Goal: Task Accomplishment & Management: Manage account settings

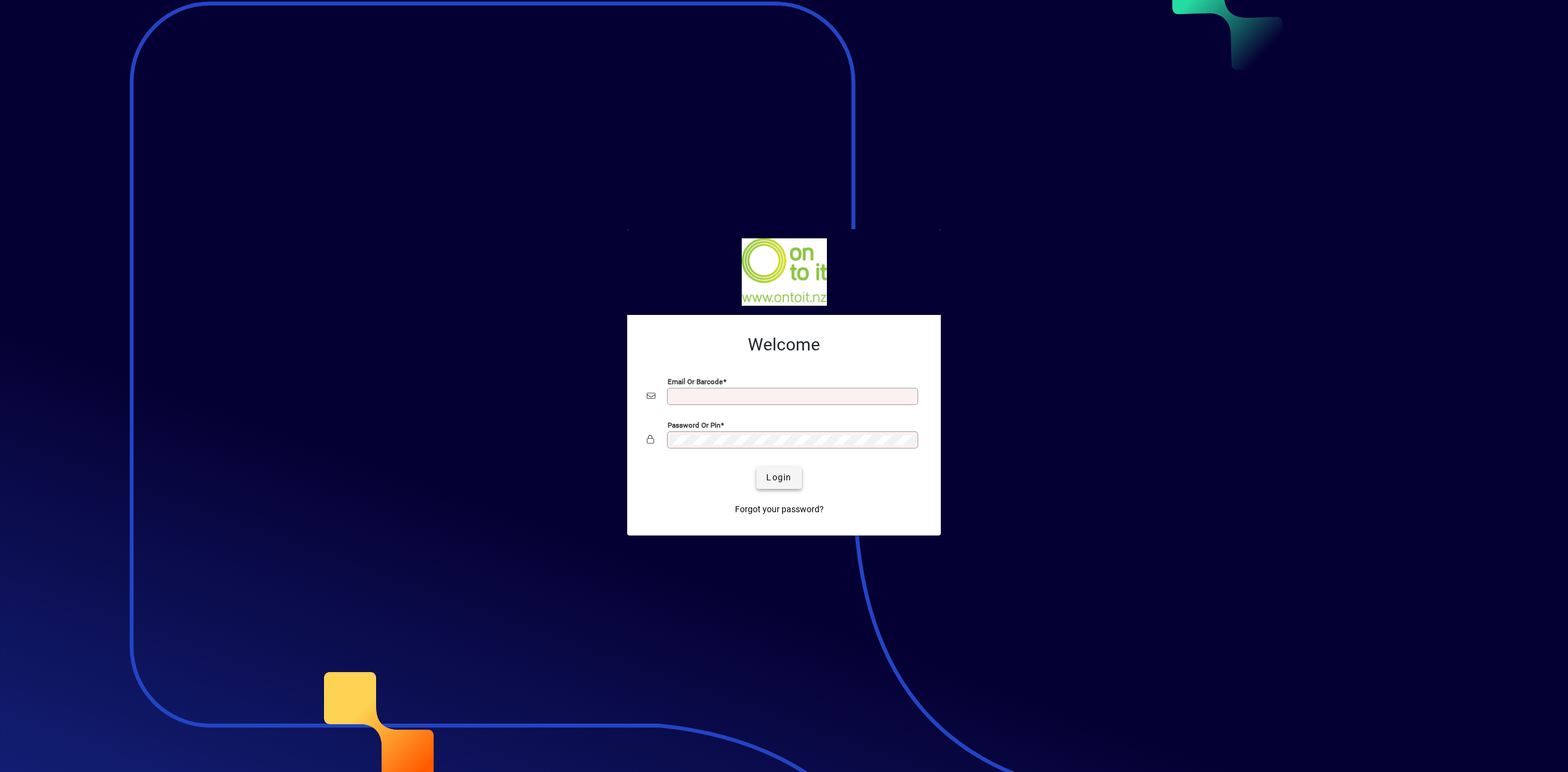
type input "**********"
click at [785, 481] on span "Login" at bounding box center [778, 477] width 25 height 12
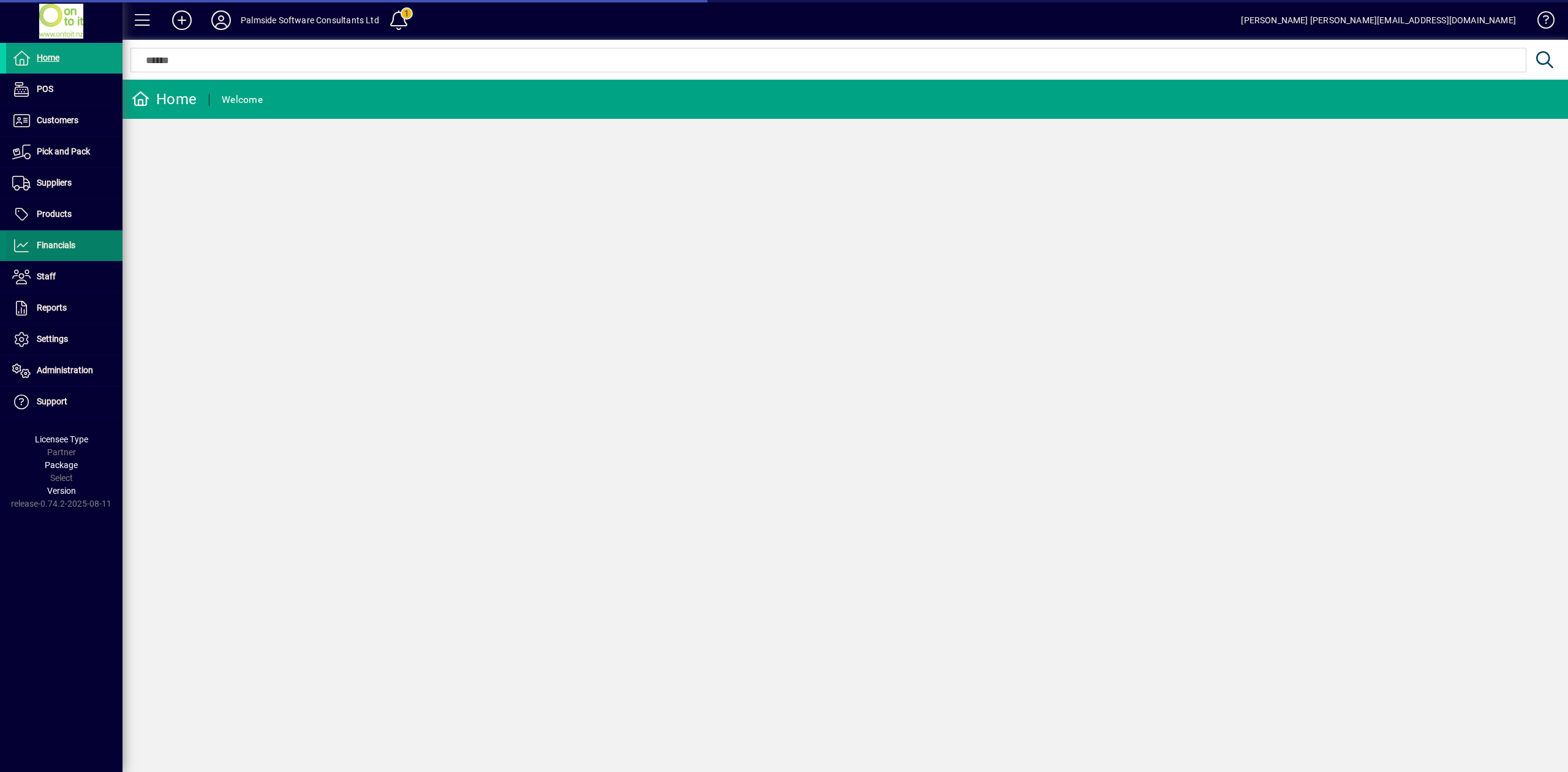
click at [70, 246] on span "Financials" at bounding box center [55, 245] width 38 height 10
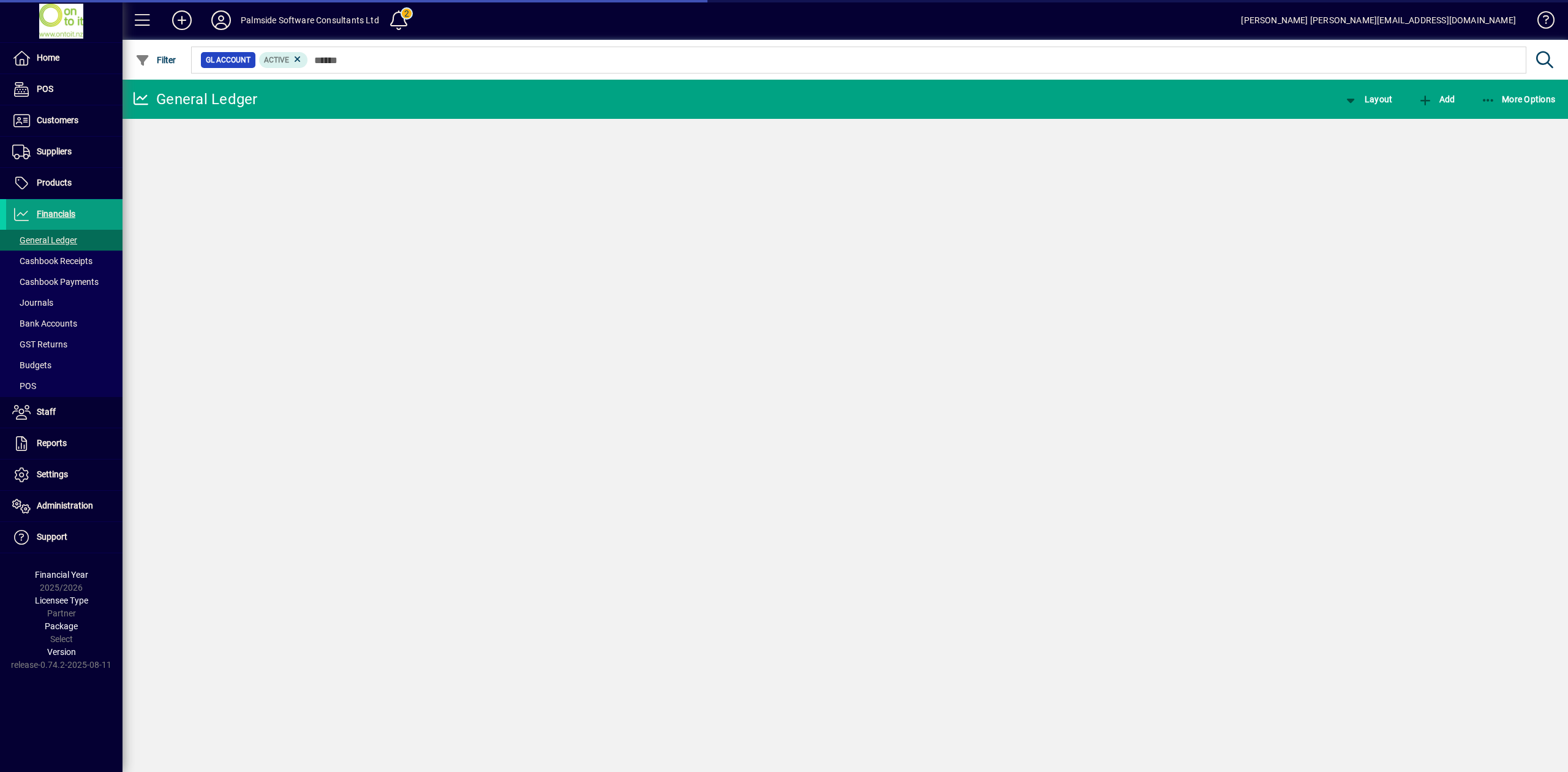
click at [62, 321] on span "Bank Accounts" at bounding box center [45, 323] width 65 height 10
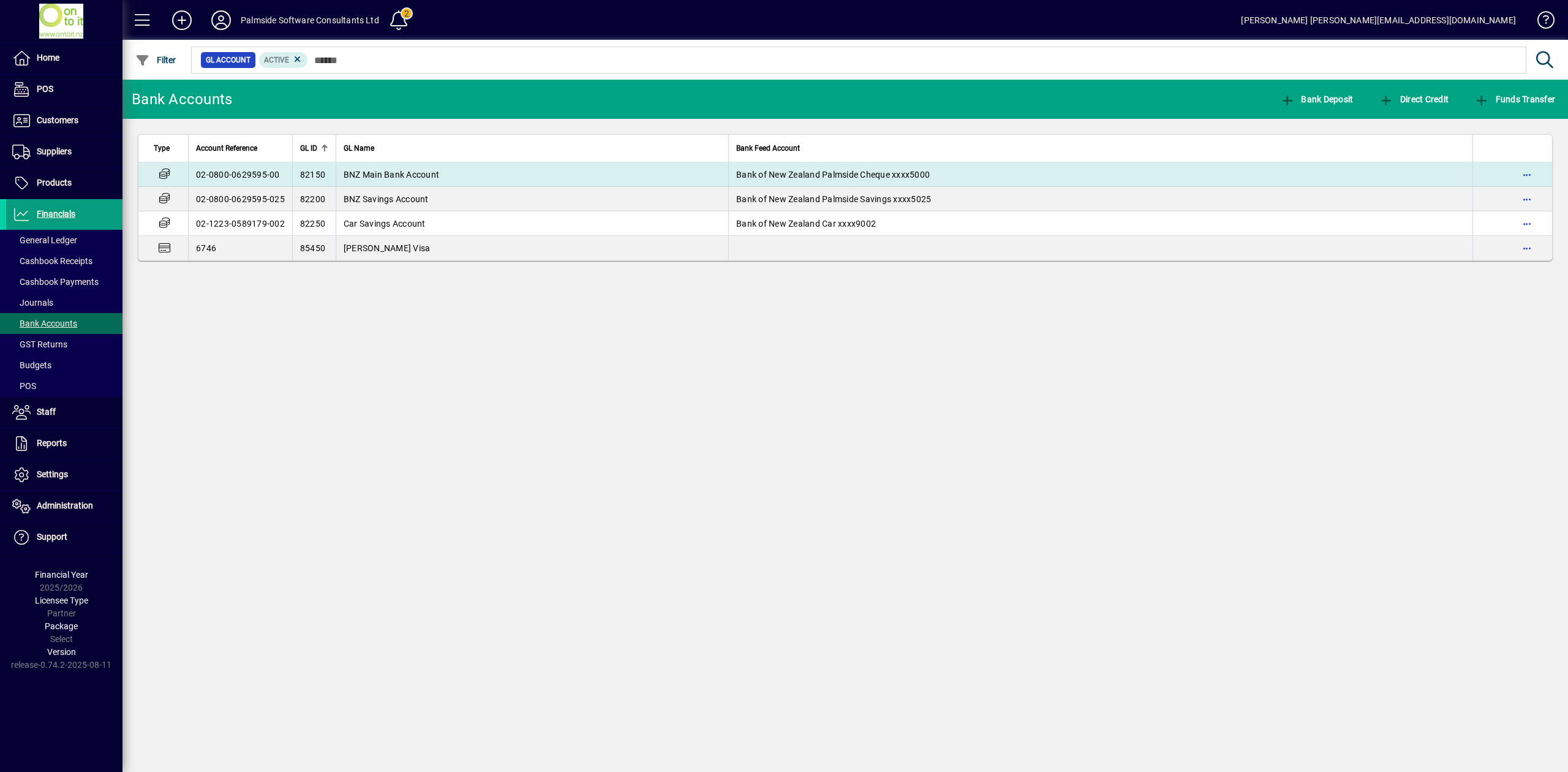
click at [382, 178] on span "BNZ Main Bank Account" at bounding box center [391, 174] width 95 height 10
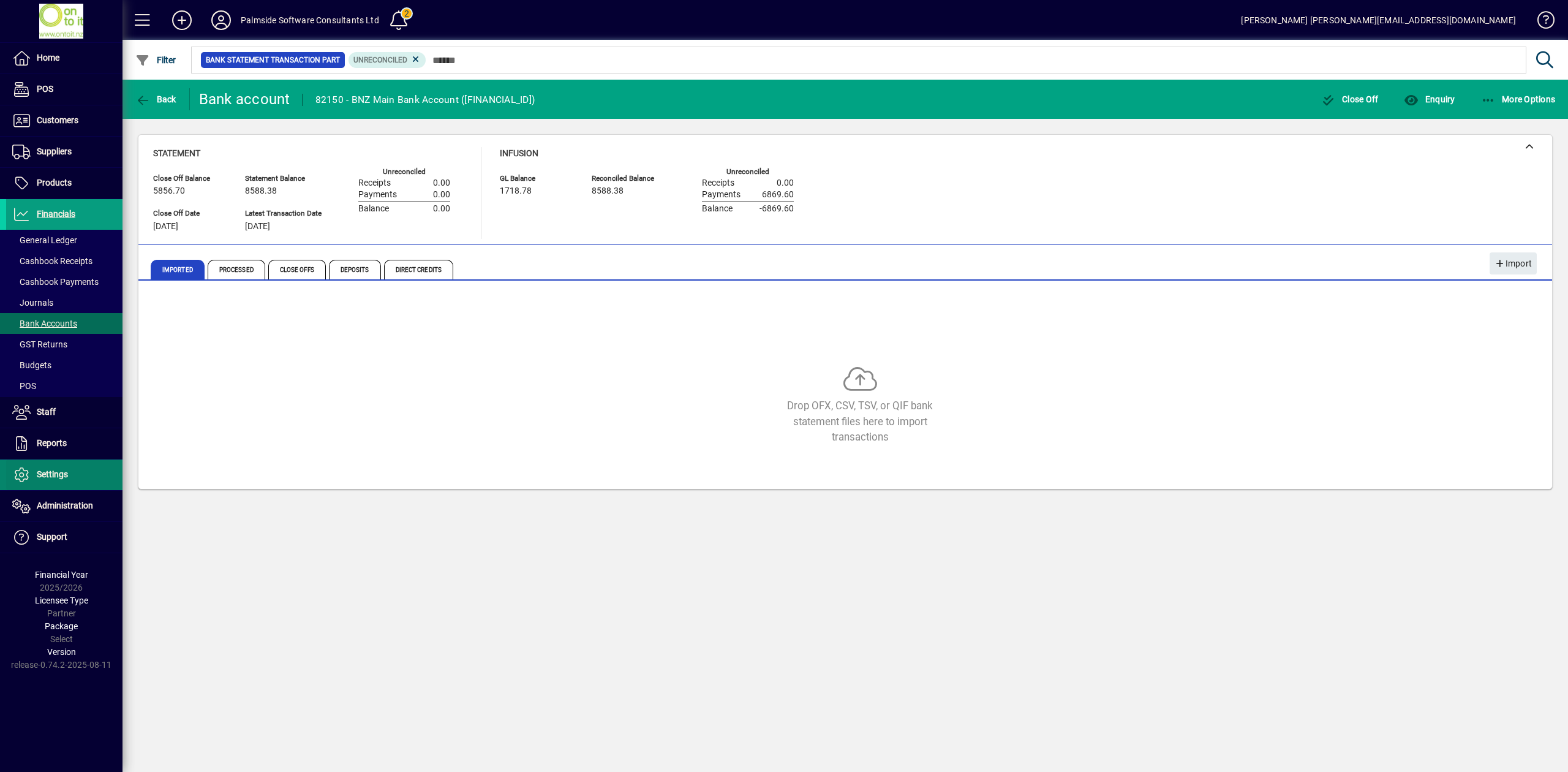
click at [40, 477] on span "Settings" at bounding box center [52, 474] width 31 height 10
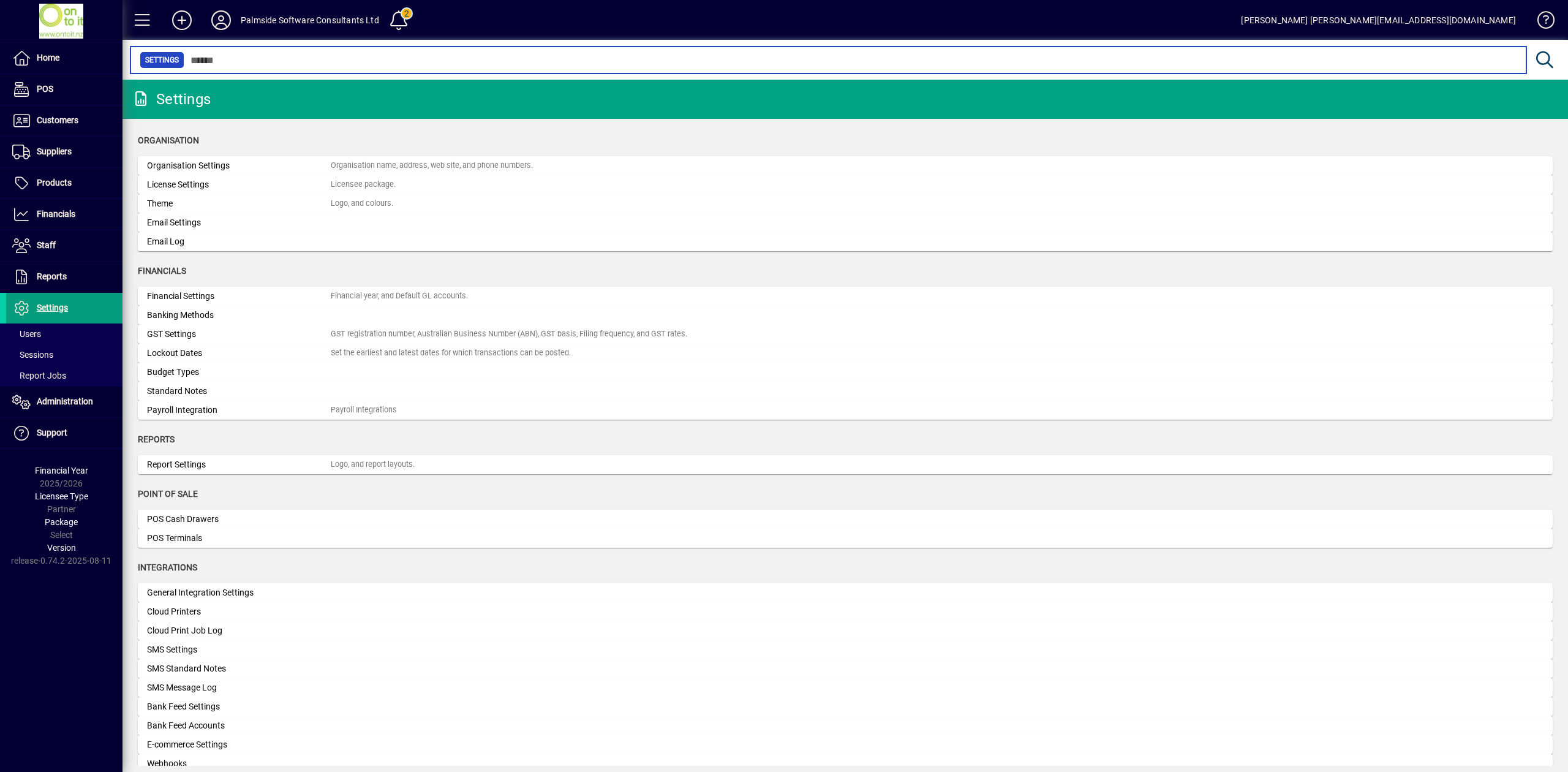
click at [417, 64] on input "text" at bounding box center [850, 60] width 1332 height 17
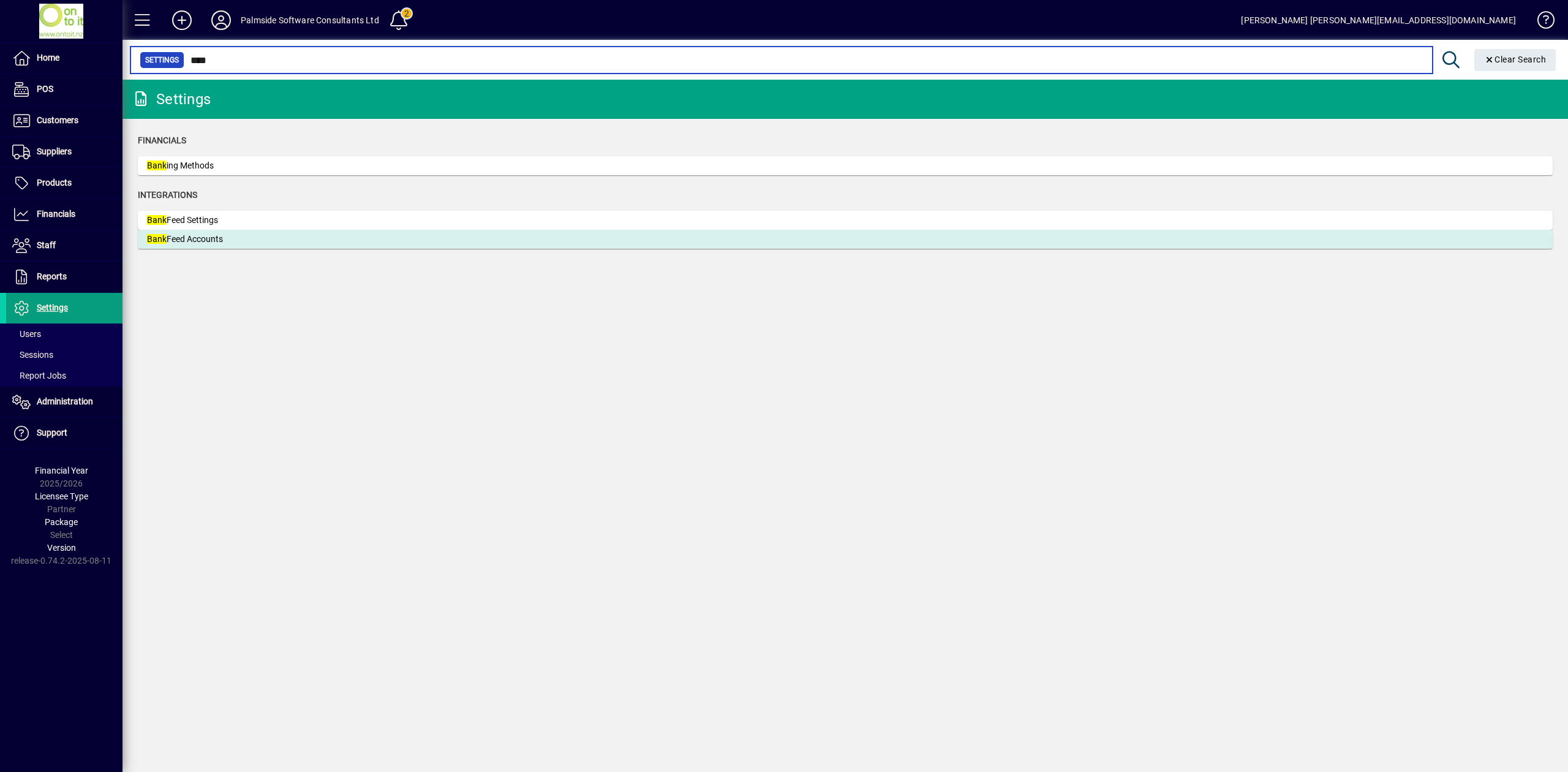
type input "****"
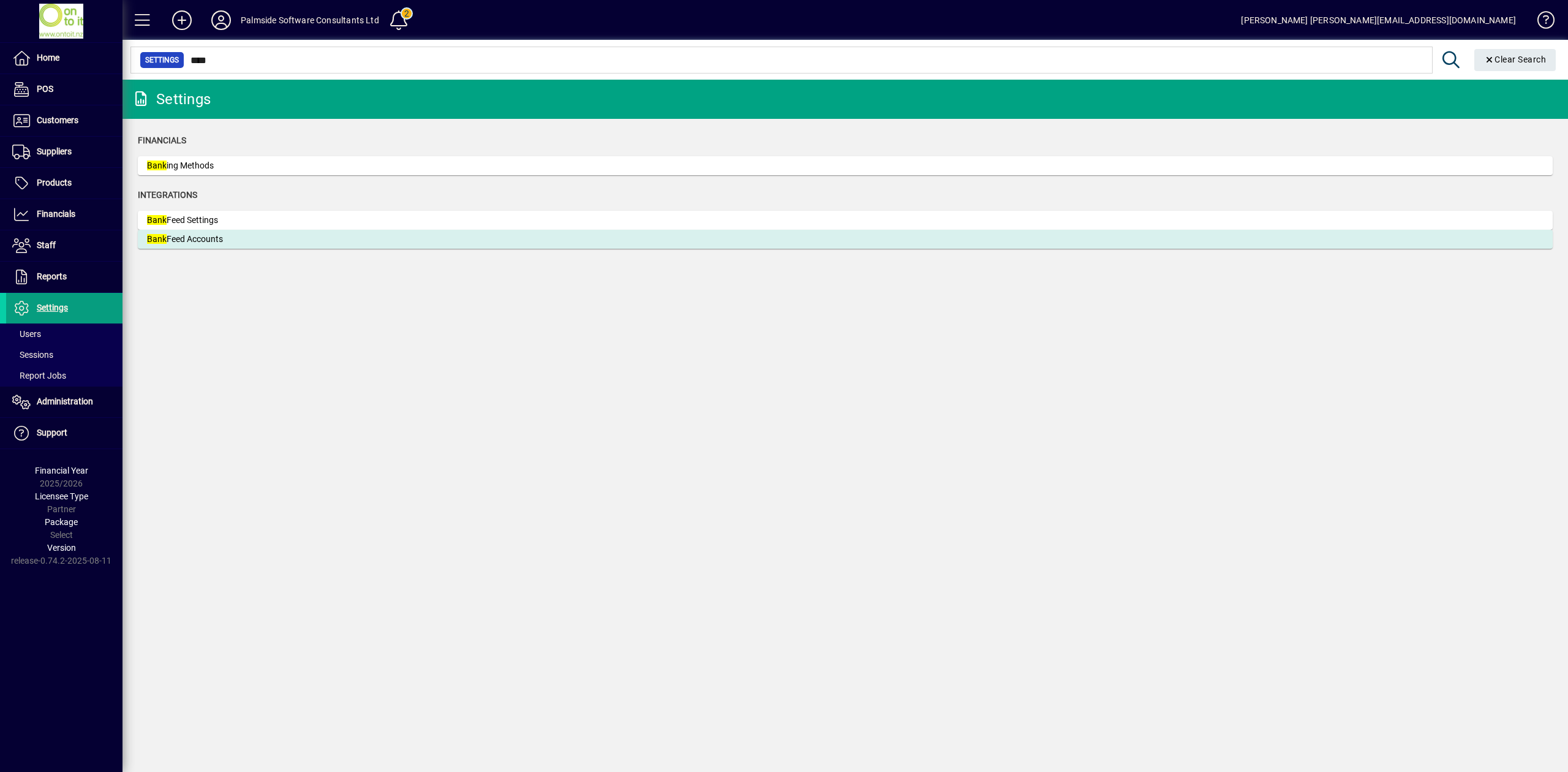
click at [332, 233] on mat-card-content "Bank Feed Accounts" at bounding box center [845, 239] width 1397 height 12
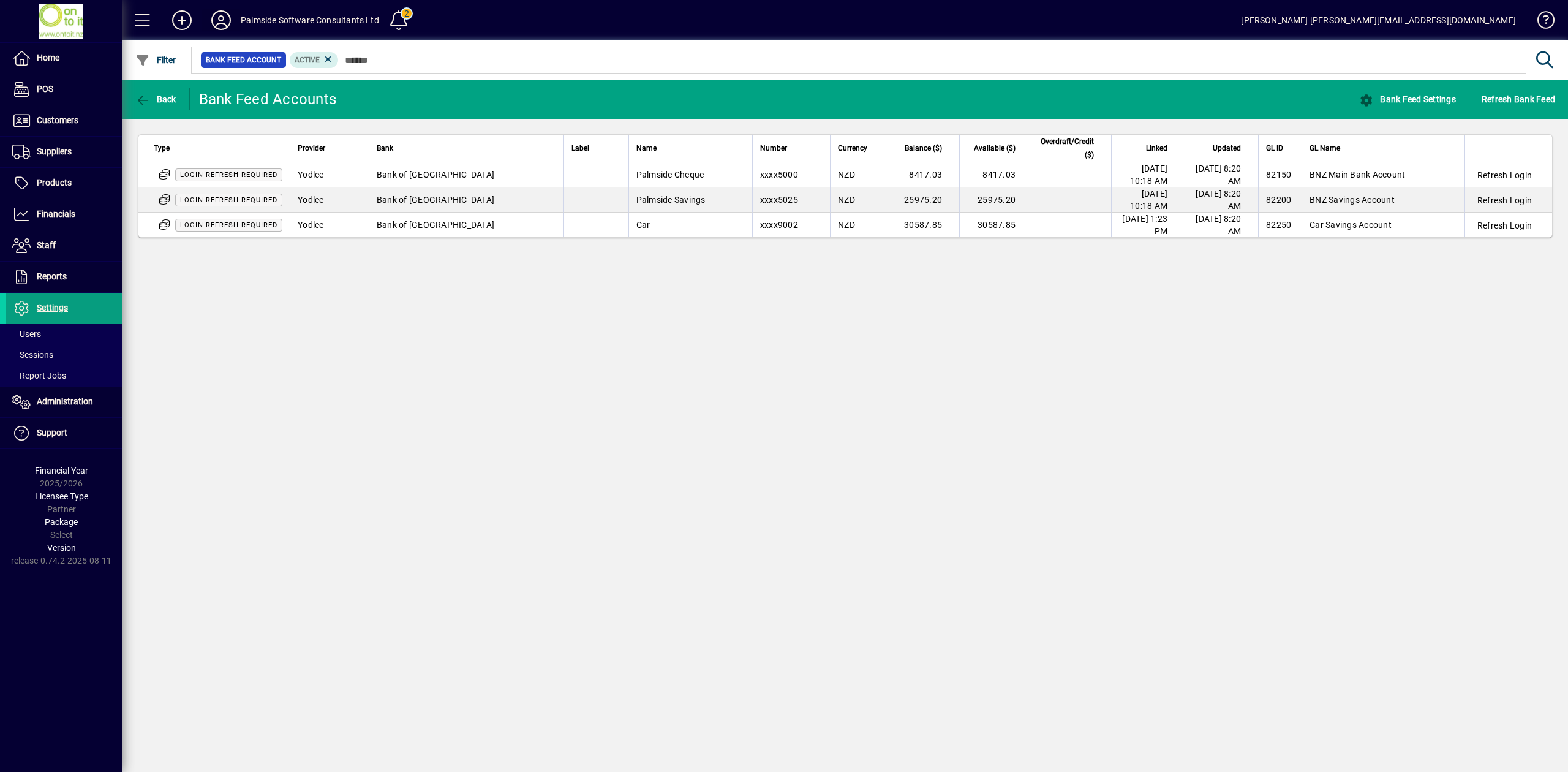
click at [226, 22] on icon at bounding box center [220, 21] width 24 height 20
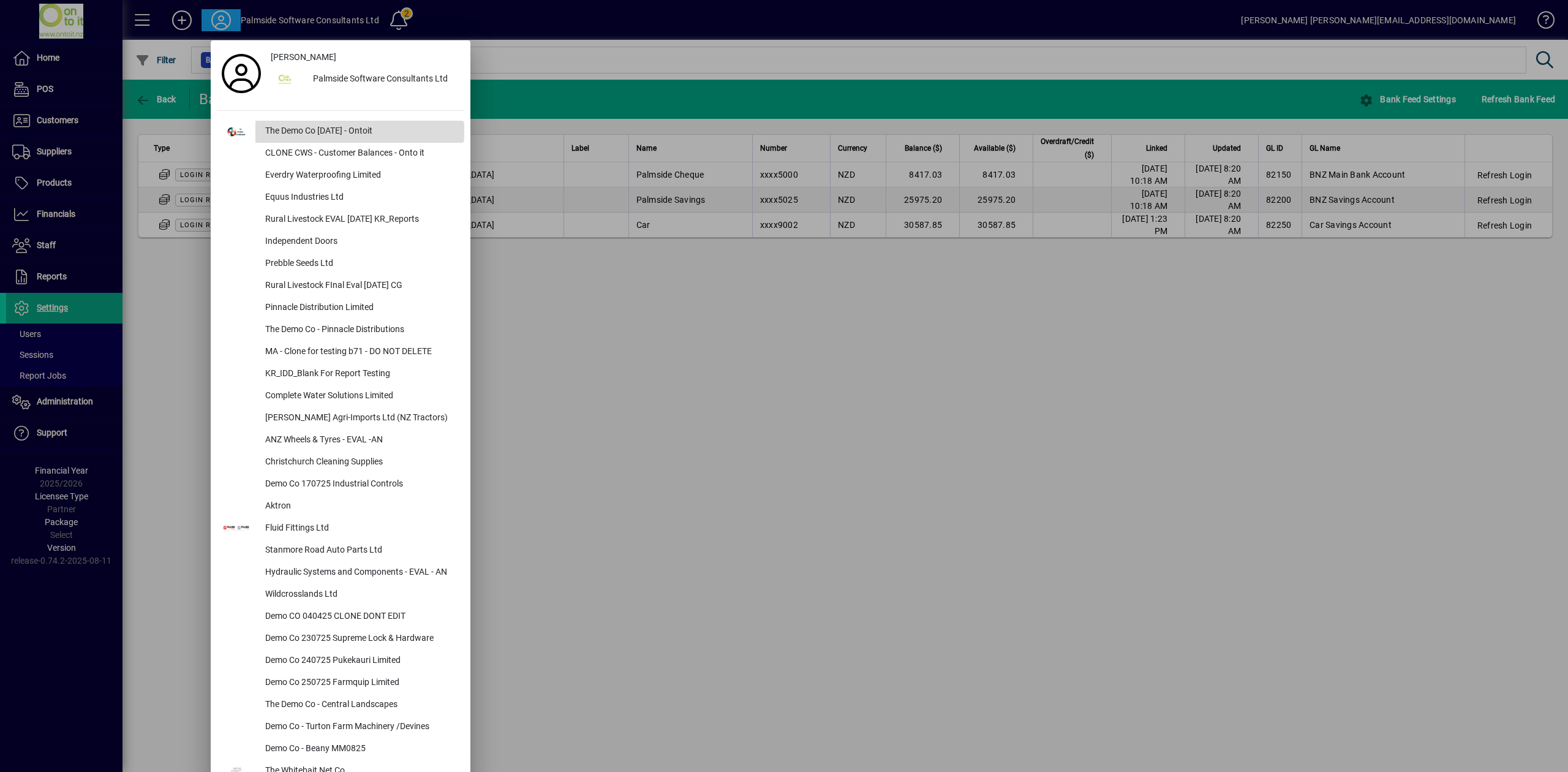
click at [302, 131] on div "The Demo Co [DATE] - Ontoit" at bounding box center [360, 131] width 209 height 22
